Goal: Check status: Check status

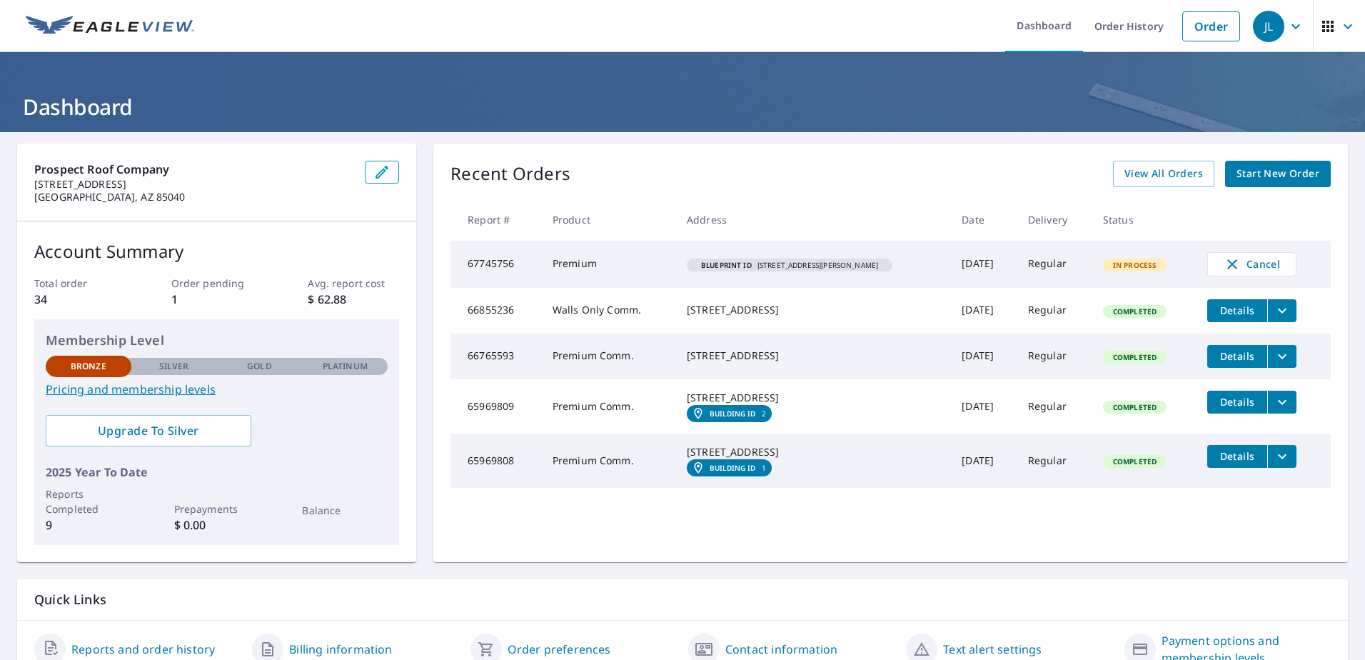
click at [1135, 263] on span "In Process" at bounding box center [1135, 265] width 61 height 10
click at [821, 268] on span "Blueprint ID [STREET_ADDRESS][PERSON_NAME]" at bounding box center [790, 264] width 194 height 7
click at [1145, 174] on span "View All Orders" at bounding box center [1164, 174] width 79 height 18
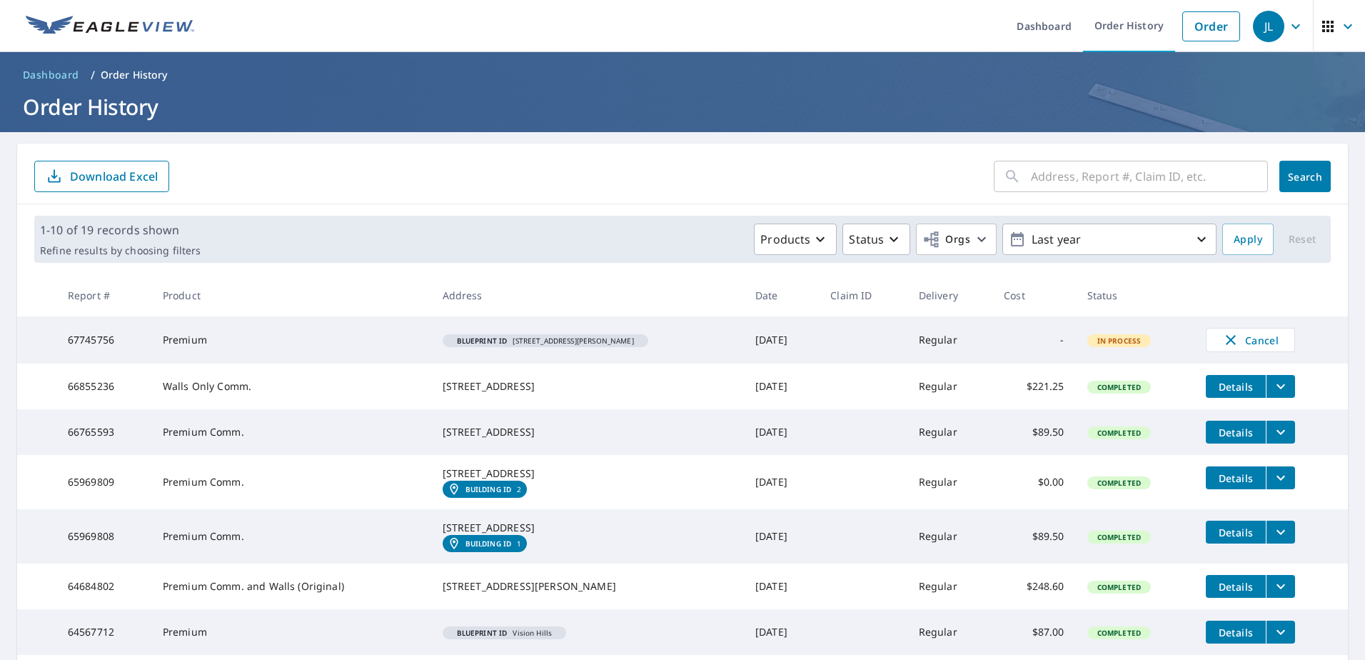
drag, startPoint x: 558, startPoint y: 338, endPoint x: 397, endPoint y: 334, distance: 161.4
click at [557, 338] on span "Blueprint ID [STREET_ADDRESS][PERSON_NAME]" at bounding box center [545, 340] width 194 height 7
click at [1050, 338] on td "-" at bounding box center [1033, 339] width 83 height 47
click at [1112, 338] on span "In Process" at bounding box center [1119, 341] width 61 height 10
click at [913, 338] on td "Regular" at bounding box center [950, 339] width 85 height 47
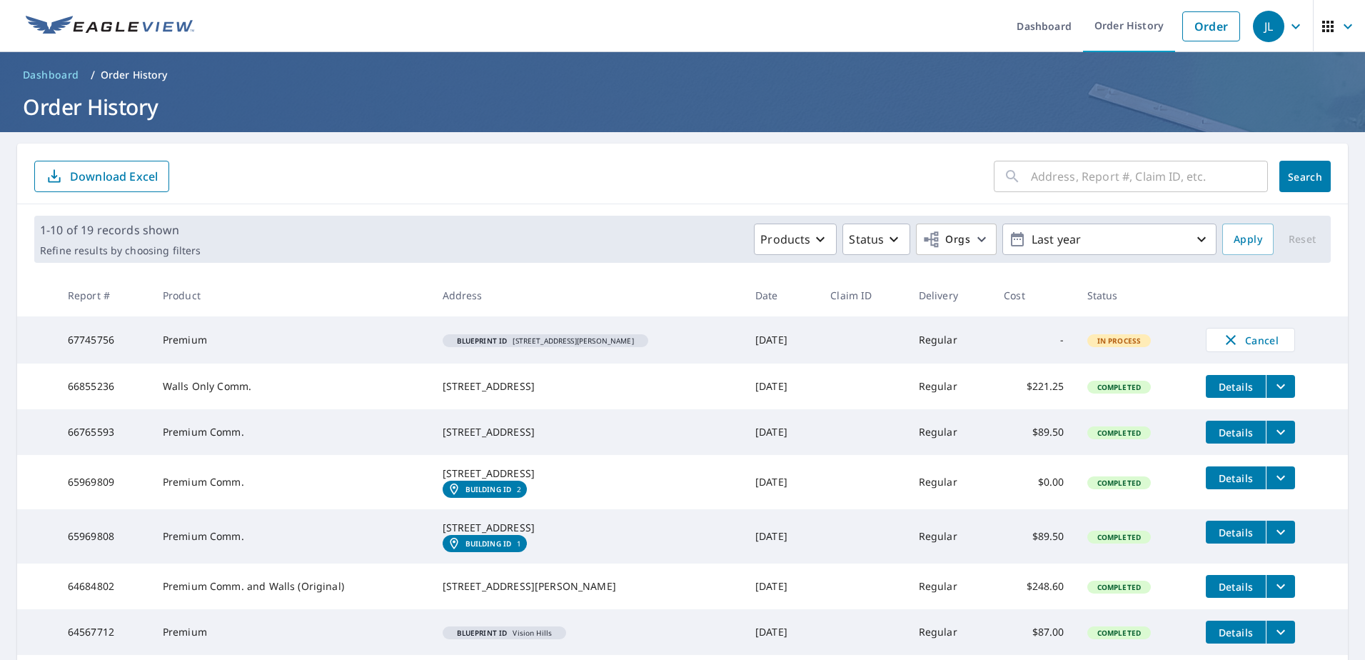
click at [744, 338] on td "[DATE]" at bounding box center [781, 339] width 75 height 47
click at [431, 302] on th "Address" at bounding box center [587, 295] width 313 height 42
drag, startPoint x: 291, startPoint y: 333, endPoint x: 196, endPoint y: 373, distance: 103.4
click at [286, 343] on td "Premium" at bounding box center [291, 339] width 280 height 47
click at [1283, 39] on span "JL" at bounding box center [1280, 26] width 54 height 34
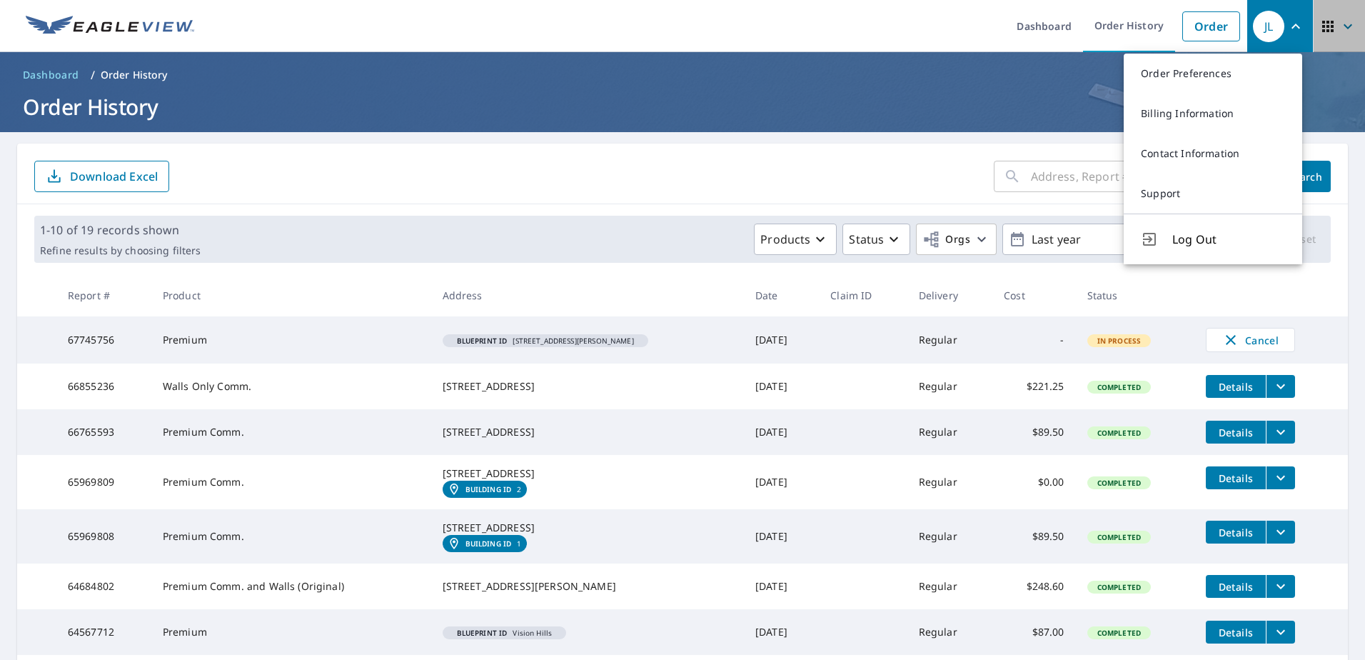
click at [1325, 32] on icon "button" at bounding box center [1328, 26] width 17 height 17
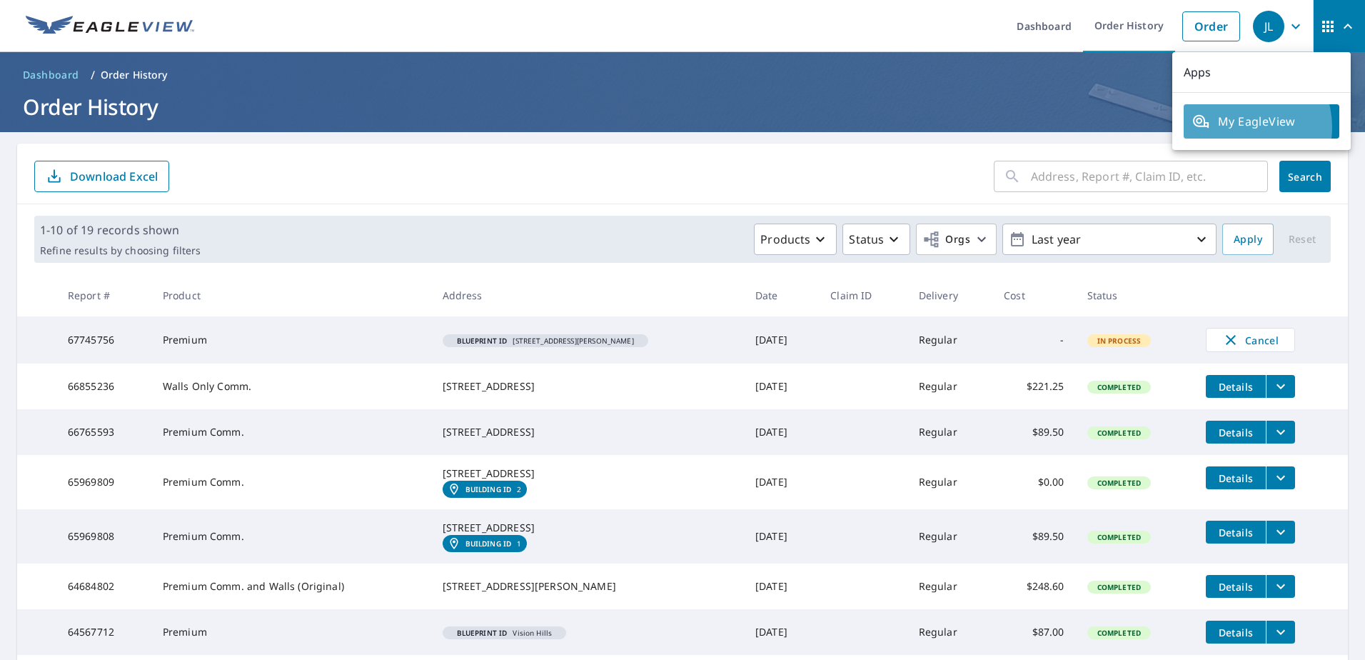
click at [1237, 127] on span "My EagleView" at bounding box center [1261, 121] width 139 height 17
